Goal: Task Accomplishment & Management: Use online tool/utility

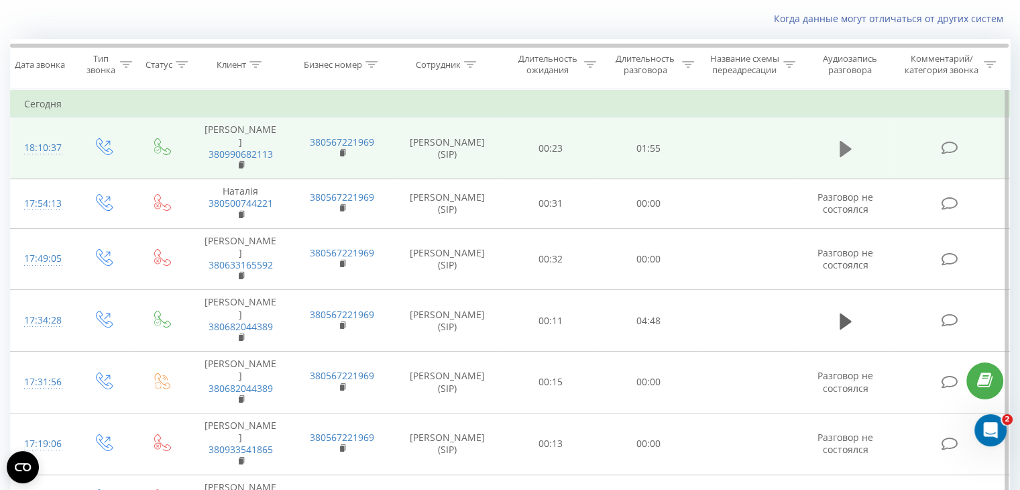
click at [852, 140] on button at bounding box center [846, 149] width 20 height 20
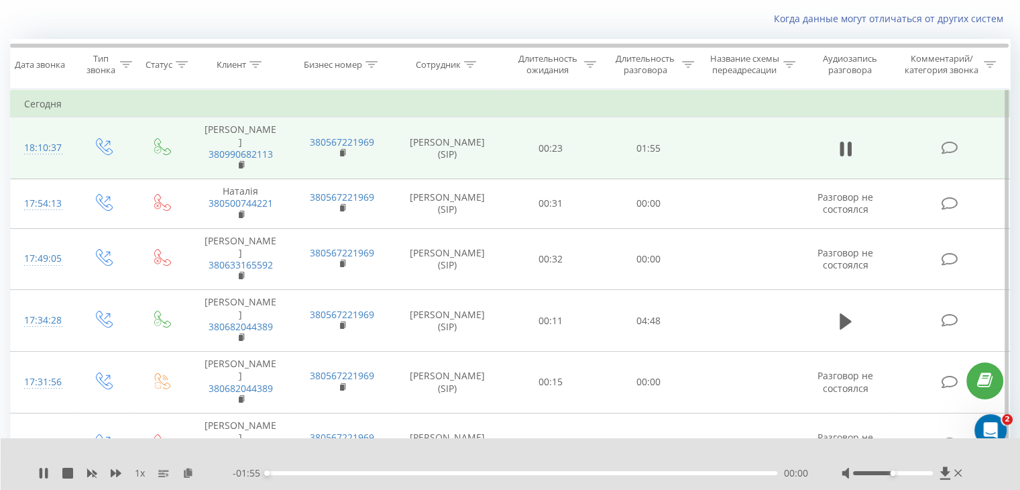
click at [37, 476] on div "1 x - 01:55 00:00 00:00" at bounding box center [511, 464] width 1020 height 52
click at [46, 473] on icon at bounding box center [46, 472] width 3 height 11
click at [190, 472] on icon at bounding box center [187, 471] width 11 height 9
